Goal: Use online tool/utility: Use online tool/utility

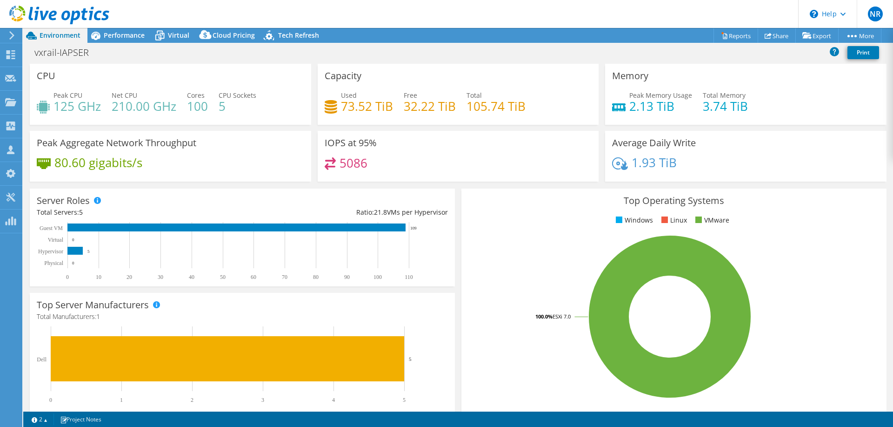
select select "USD"
